Goal: Find specific page/section: Find specific page/section

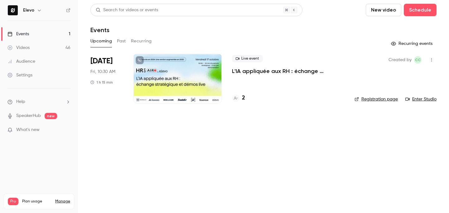
click at [372, 97] on link "Registration page" at bounding box center [375, 99] width 43 height 6
click at [368, 98] on link "Registration page" at bounding box center [375, 99] width 43 height 6
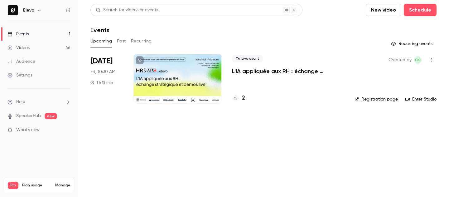
click at [369, 99] on link "Registration page" at bounding box center [375, 99] width 43 height 6
click at [126, 43] on button "Past" at bounding box center [121, 41] width 9 height 10
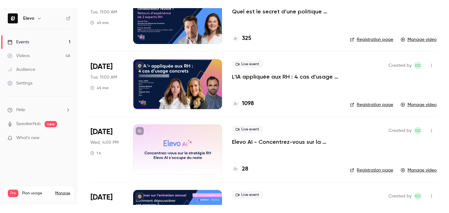
scroll to position [654, 0]
